Goal: Task Accomplishment & Management: Complete application form

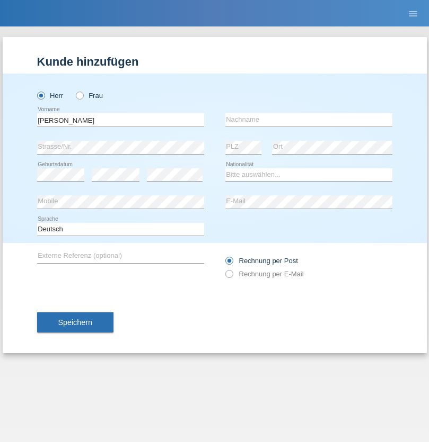
type input "Patrícia"
click at [308, 120] on input "text" at bounding box center [308, 119] width 167 height 13
type input "Fernandes"
select select "CH"
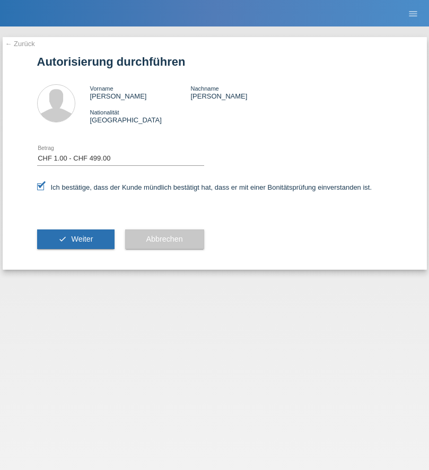
select select "1"
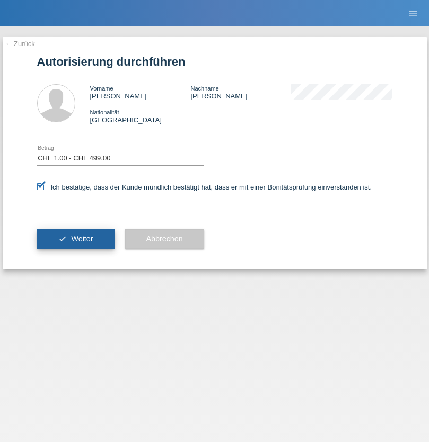
click at [75, 239] on span "Weiter" at bounding box center [82, 239] width 22 height 8
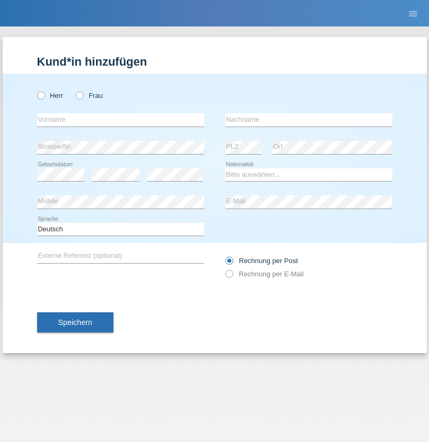
radio input "true"
click at [120, 120] on input "text" at bounding box center [120, 119] width 167 height 13
type input "[PERSON_NAME]"
click at [308, 120] on input "text" at bounding box center [308, 119] width 167 height 13
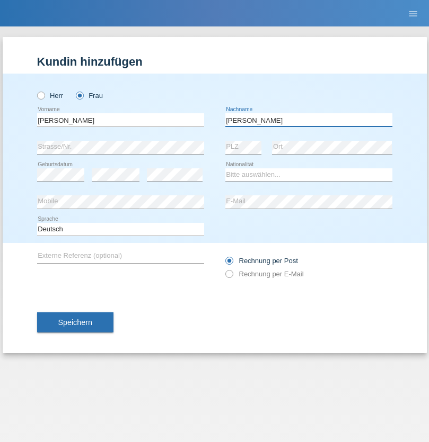
type input "[PERSON_NAME]"
select select "CH"
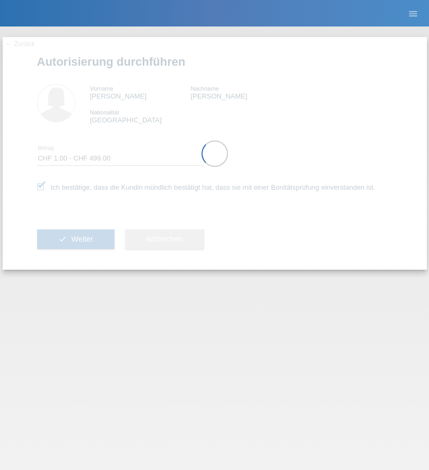
select select "1"
